Goal: Information Seeking & Learning: Learn about a topic

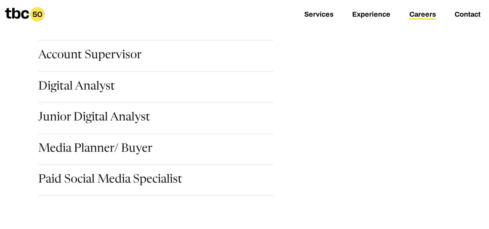
scroll to position [142, 0]
click at [92, 85] on link "Digital Analyst" at bounding box center [76, 88] width 77 height 13
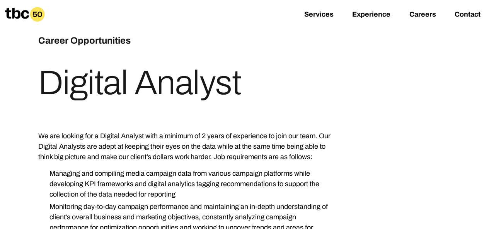
scroll to position [32, 0]
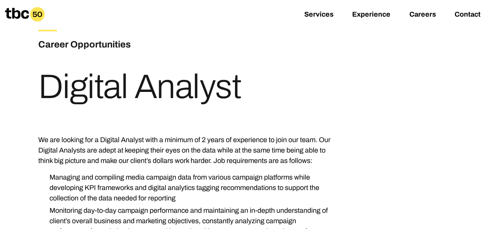
click at [151, 85] on h1 "Digital Analyst" at bounding box center [139, 87] width 203 height 34
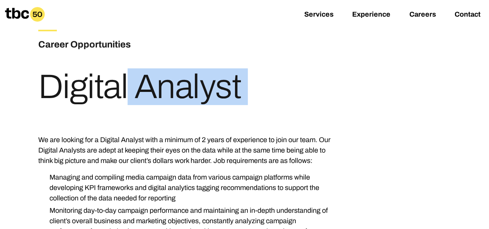
copy h1 "Digital Analyst"
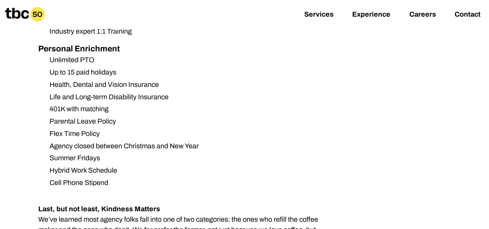
scroll to position [925, 0]
click at [290, 116] on li "Parental Leave Policy" at bounding box center [189, 121] width 292 height 10
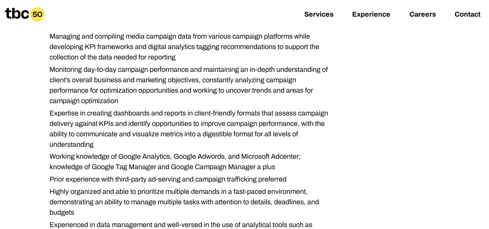
scroll to position [0, 0]
